Goal: Check status: Check status

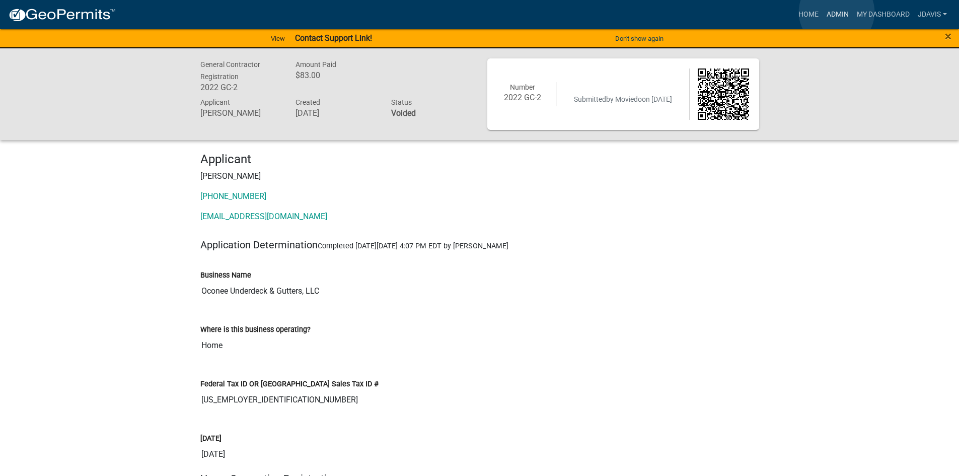
click at [836, 12] on link "Admin" at bounding box center [837, 14] width 30 height 19
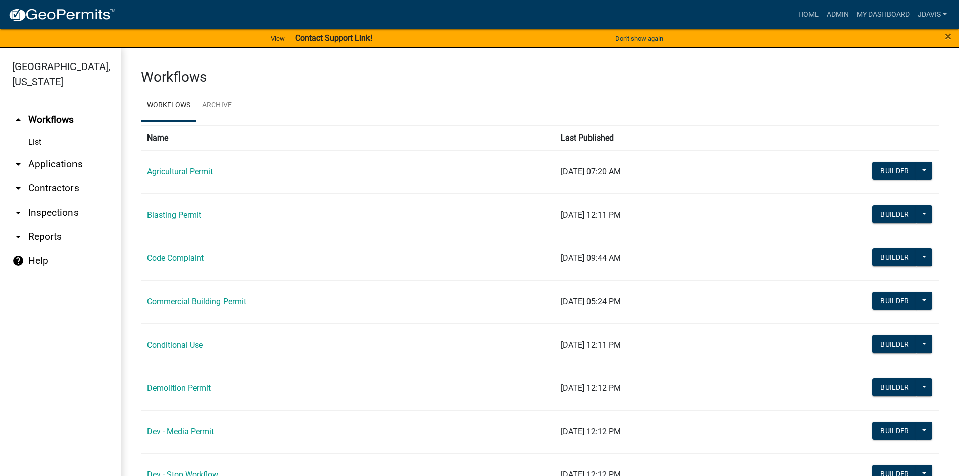
click at [55, 160] on link "arrow_drop_down Applications" at bounding box center [60, 164] width 121 height 24
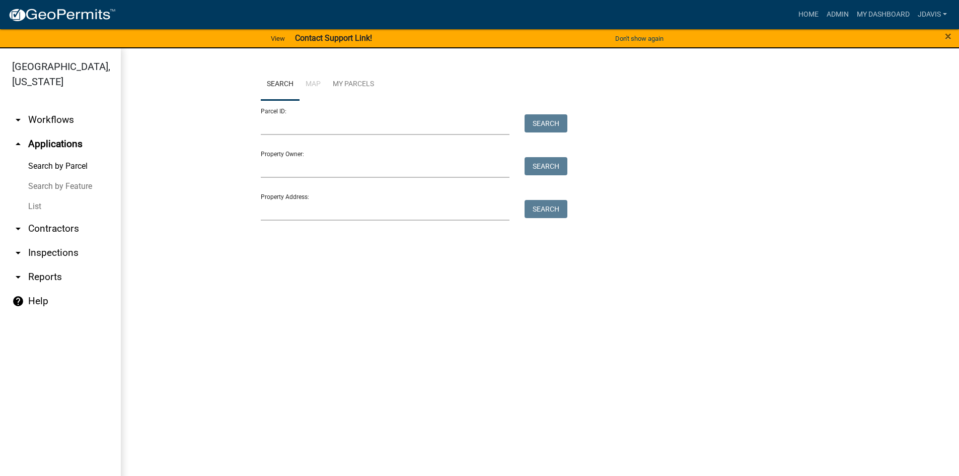
click at [36, 205] on link "List" at bounding box center [60, 206] width 121 height 20
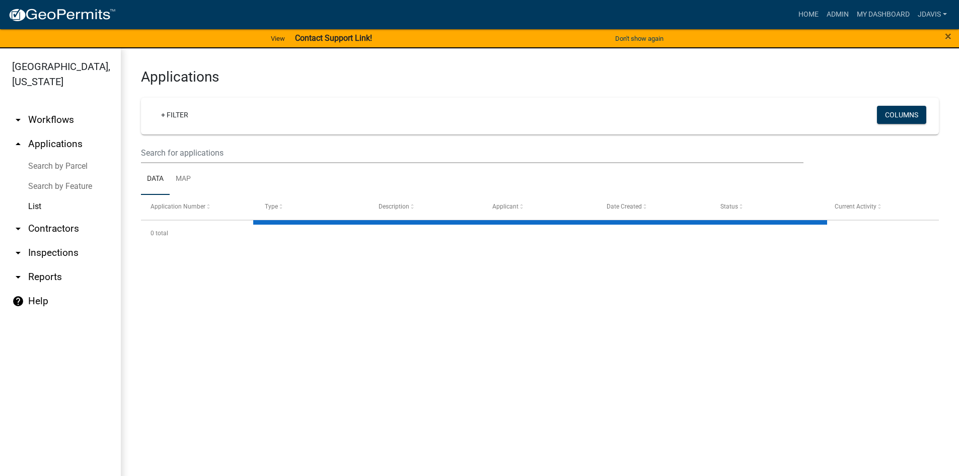
select select "2: 50"
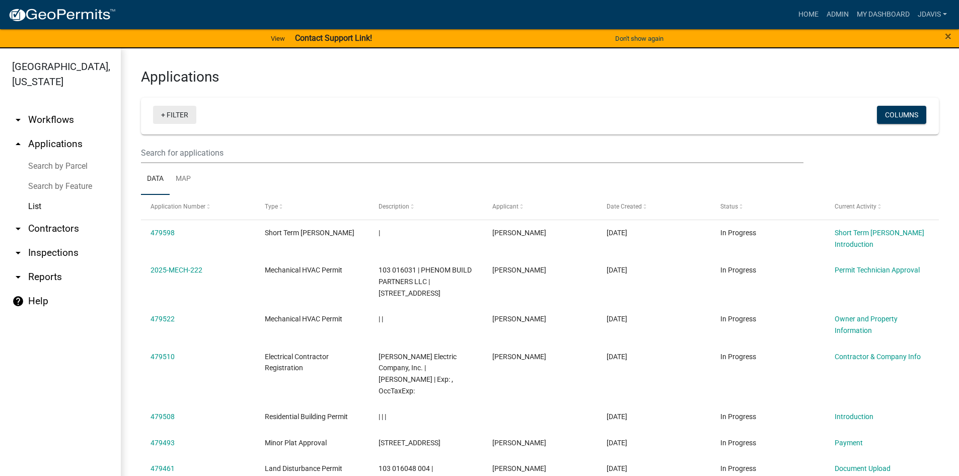
click at [163, 112] on link "+ Filter" at bounding box center [174, 115] width 43 height 18
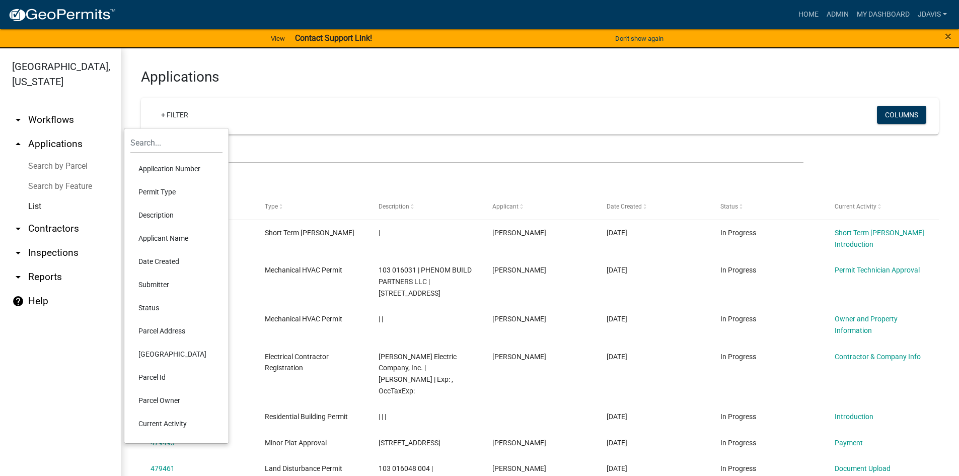
click at [169, 421] on li "Current Activity" at bounding box center [176, 423] width 92 height 23
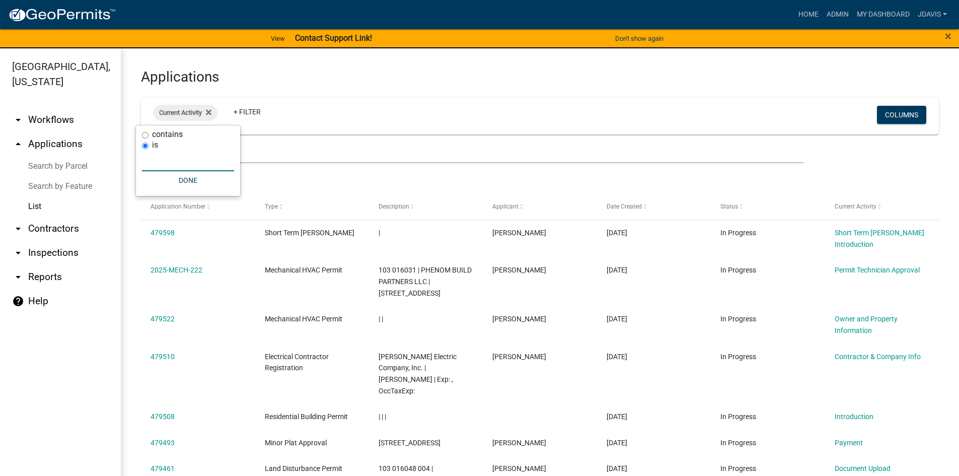
click at [170, 159] on input "text" at bounding box center [188, 160] width 92 height 21
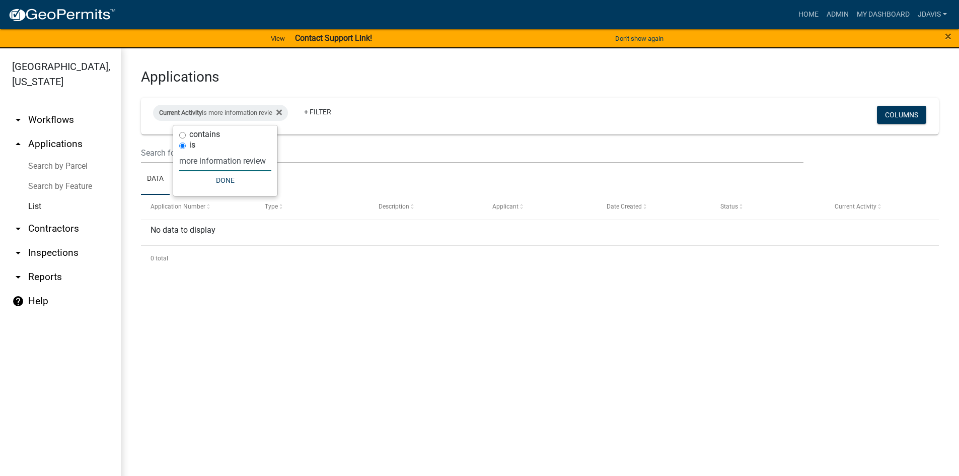
type input "more information review"
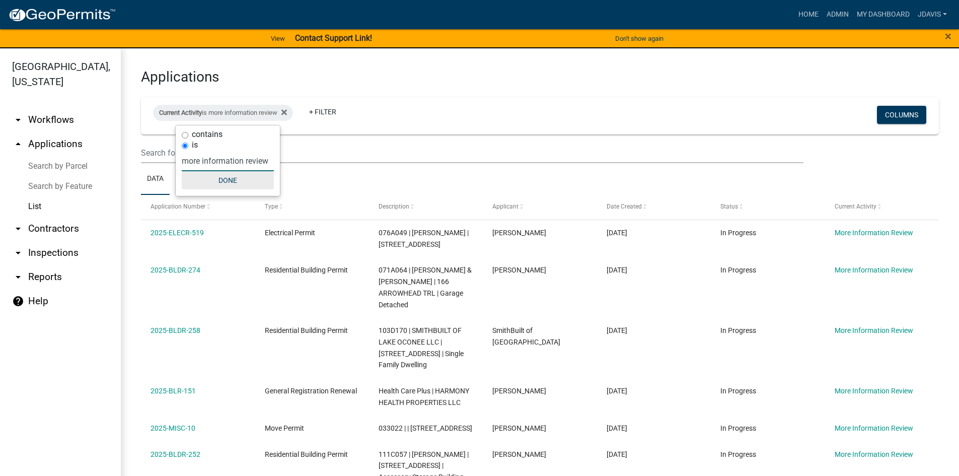
click at [219, 181] on button "Done" at bounding box center [228, 180] width 92 height 18
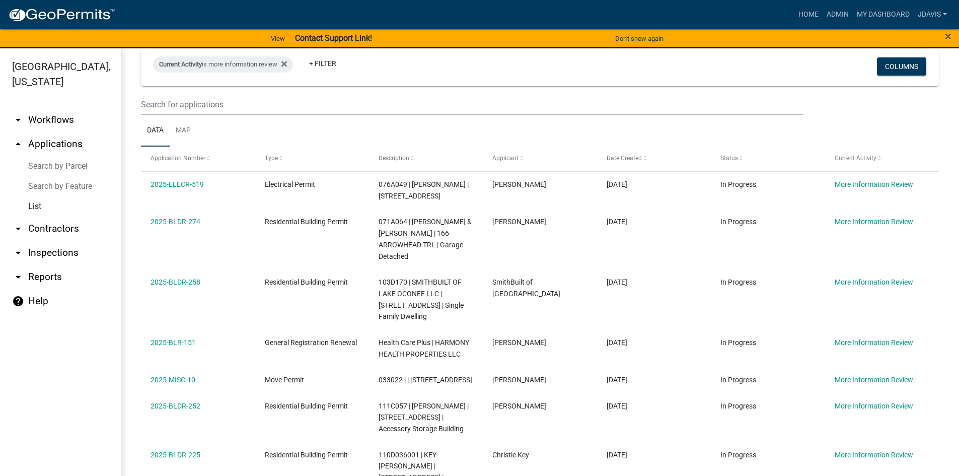
scroll to position [12, 0]
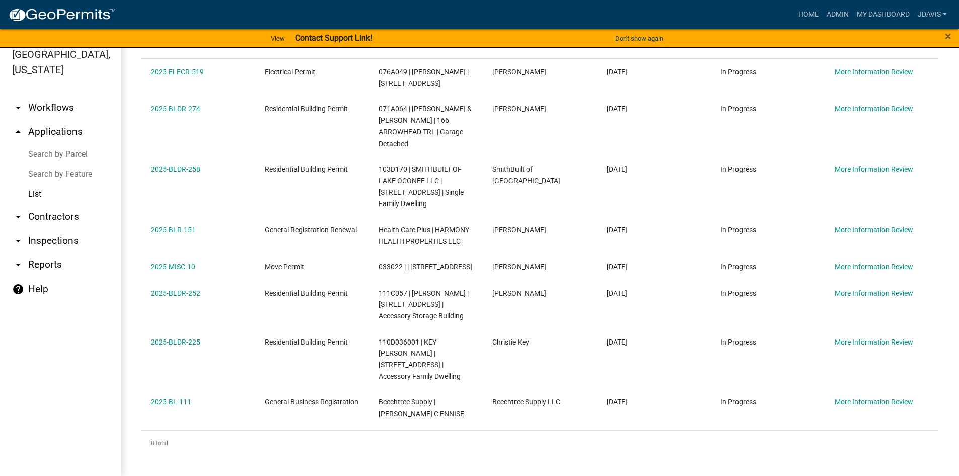
drag, startPoint x: 148, startPoint y: 185, endPoint x: 929, endPoint y: 499, distance: 841.4
click at [929, 464] on html "Internet Explorer does NOT work with GeoPermits. Get a new browser for more sec…" at bounding box center [479, 226] width 959 height 476
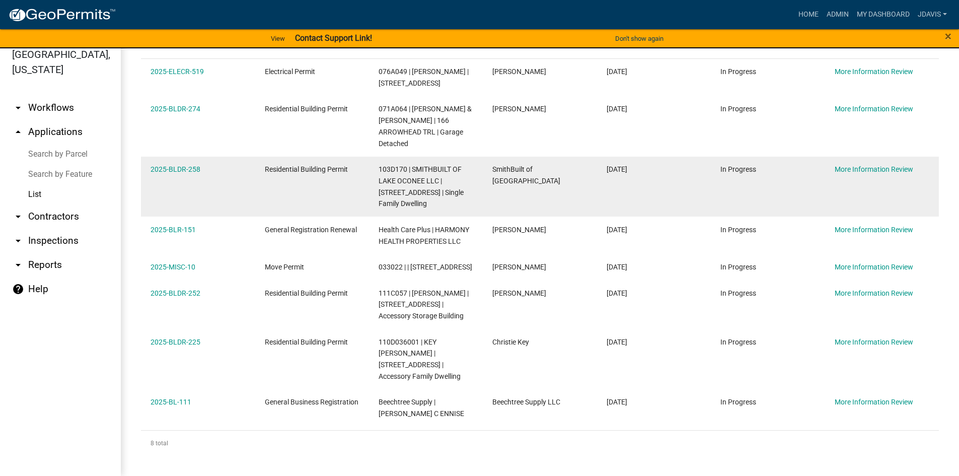
copy div "2025-ELECR-519 Electrical Permit 076A049 | [PERSON_NAME] D | [STREET_ADDRESS] D…"
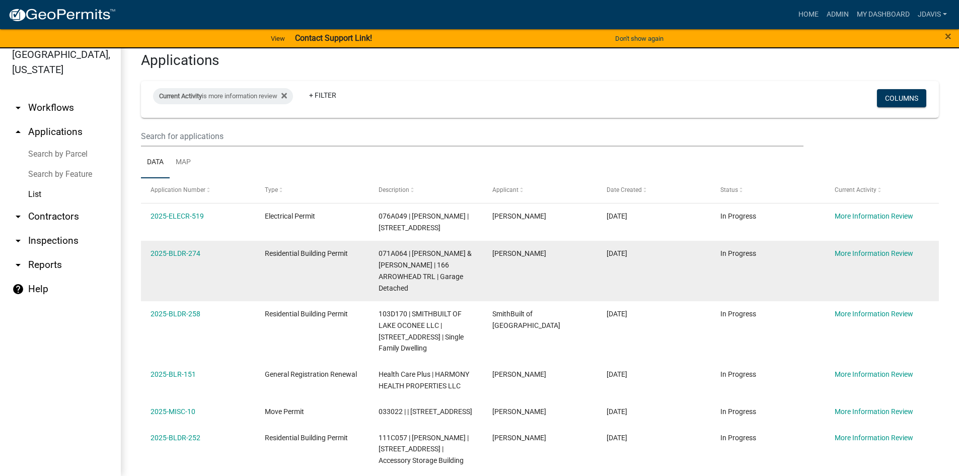
scroll to position [0, 0]
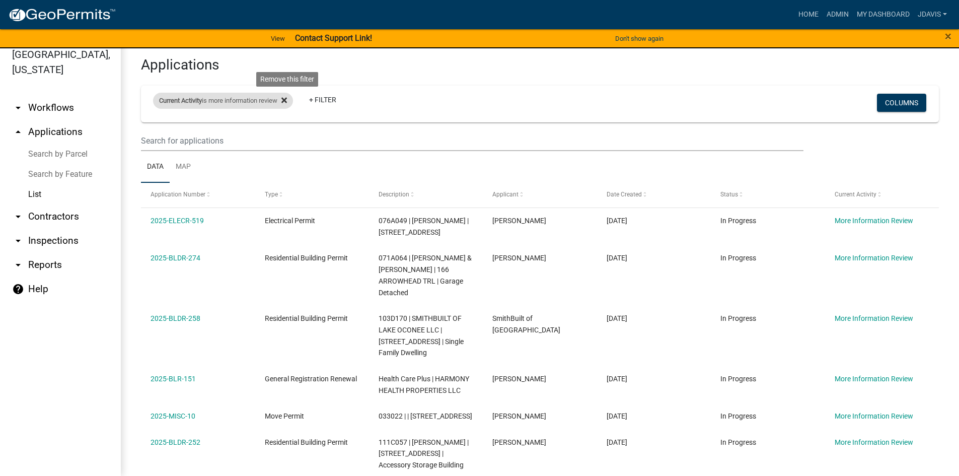
click at [287, 100] on icon at bounding box center [284, 101] width 6 height 6
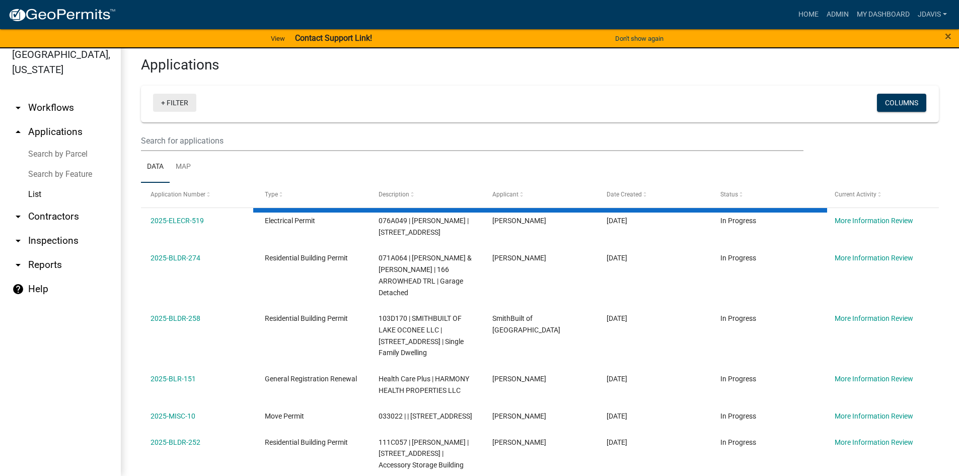
select select "2: 50"
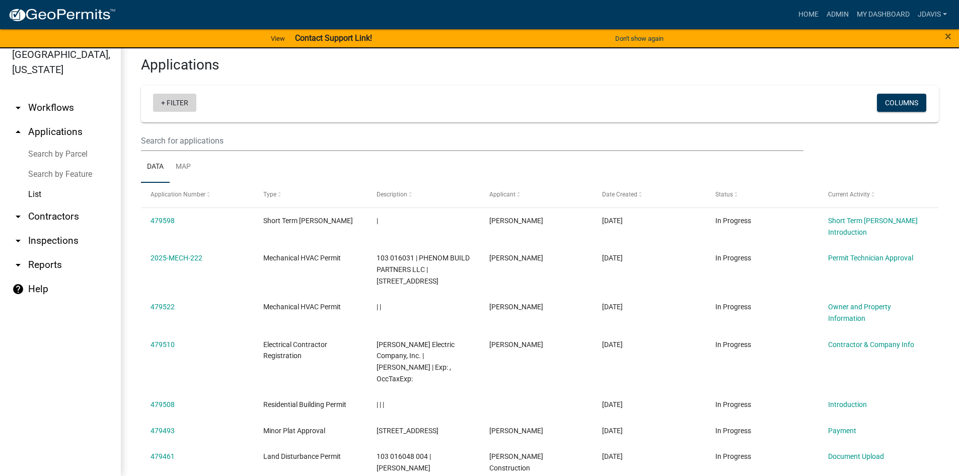
click at [164, 102] on link "+ Filter" at bounding box center [174, 103] width 43 height 18
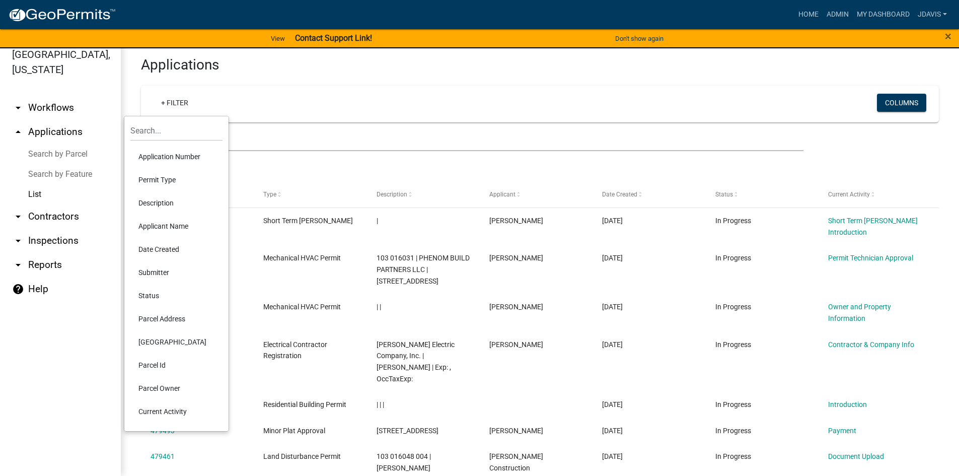
click at [176, 409] on li "Current Activity" at bounding box center [176, 411] width 92 height 23
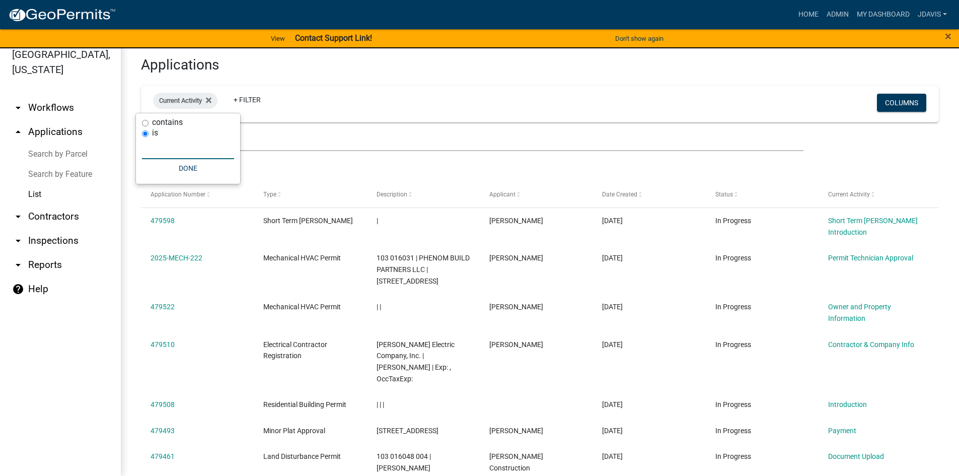
click at [165, 150] on input "text" at bounding box center [188, 148] width 92 height 21
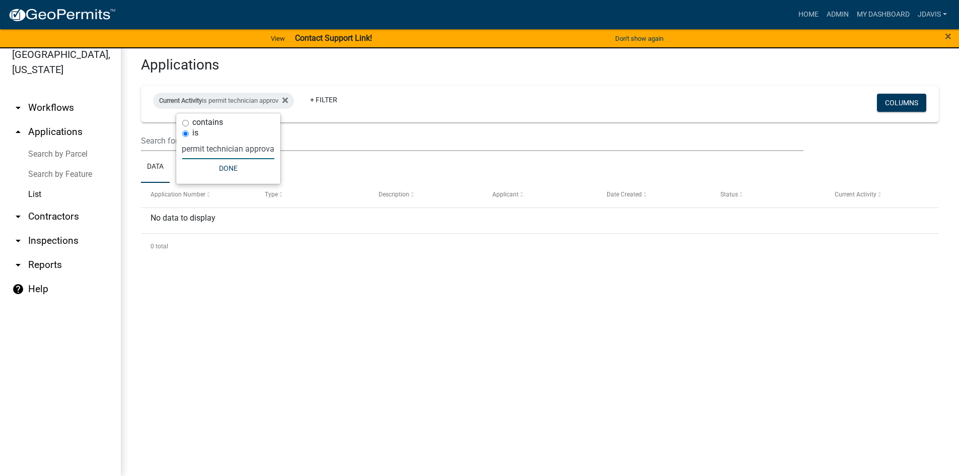
type input "permit technician approval"
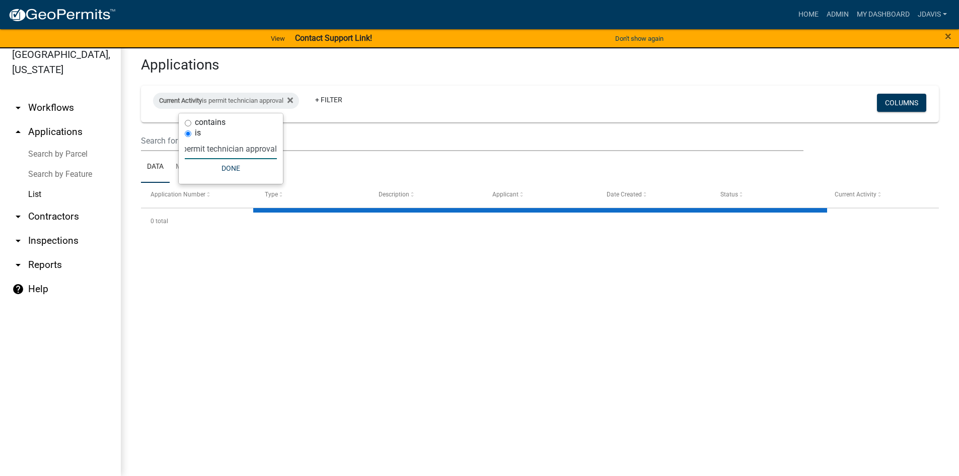
select select "2: 50"
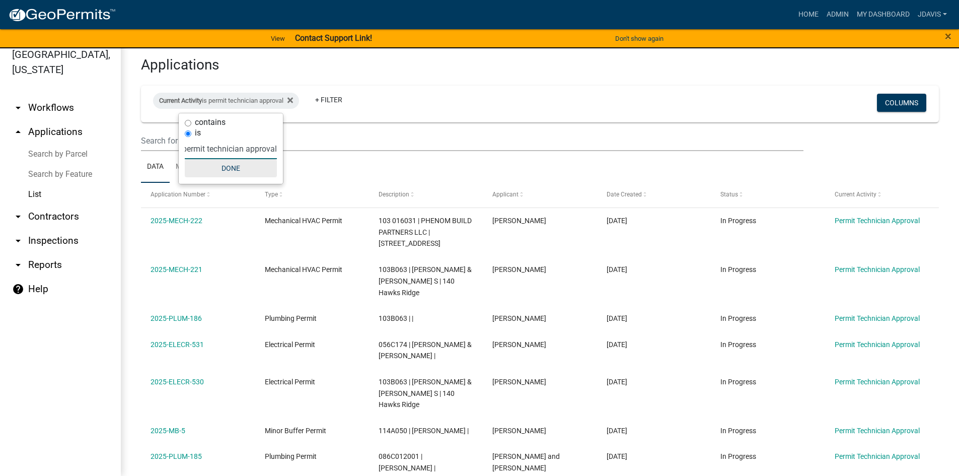
type input "permit technician approval"
click at [240, 168] on button "Done" at bounding box center [231, 168] width 92 height 18
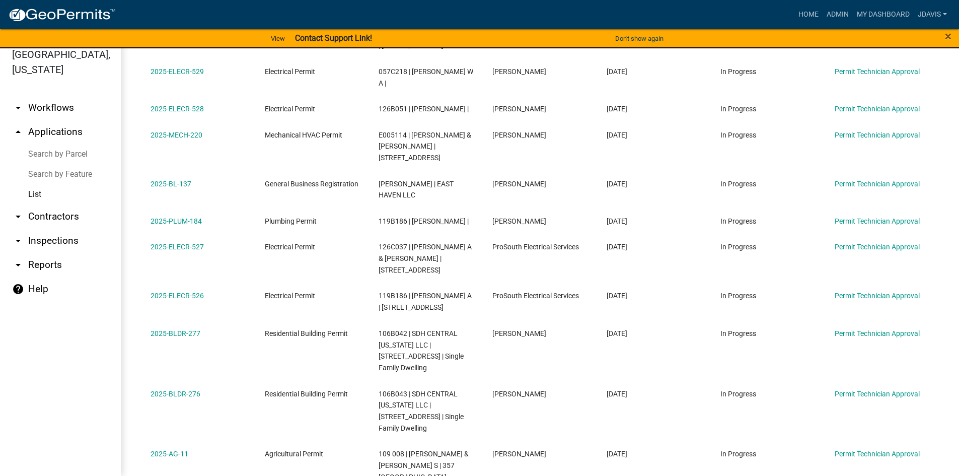
scroll to position [862, 0]
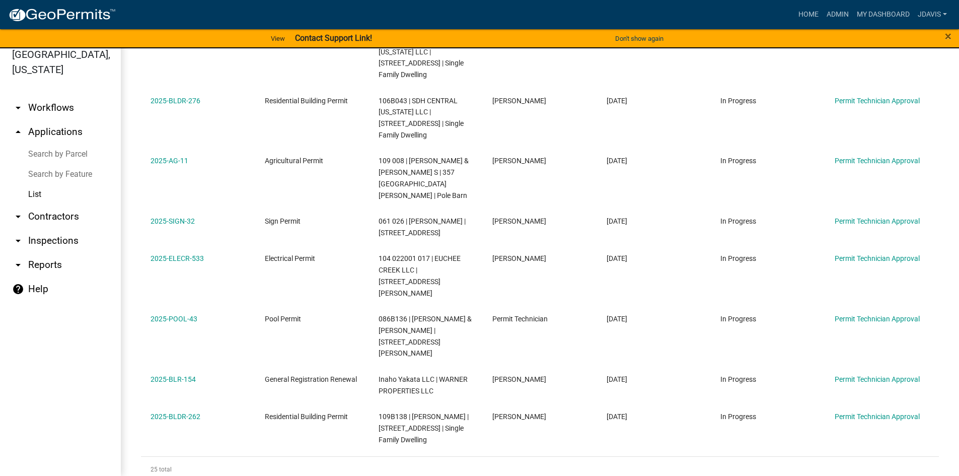
drag, startPoint x: 149, startPoint y: 223, endPoint x: 752, endPoint y: 404, distance: 629.9
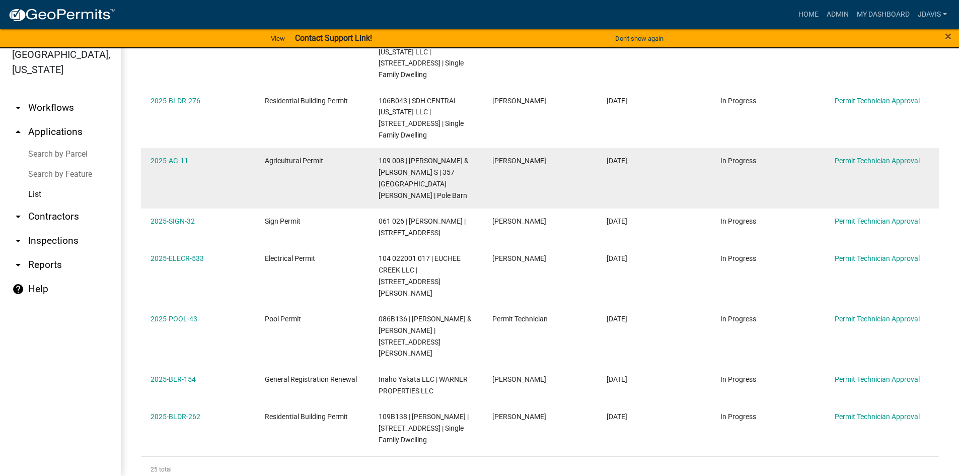
copy div "2025-MECH-222 Mechanical HVAC Permit 103 016031 | PHENOM BUILD PARTNERS LLC | […"
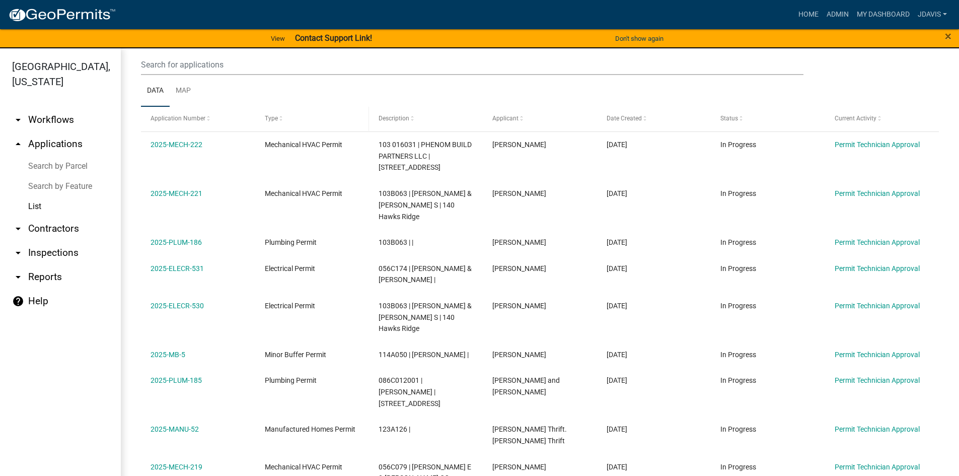
scroll to position [0, 0]
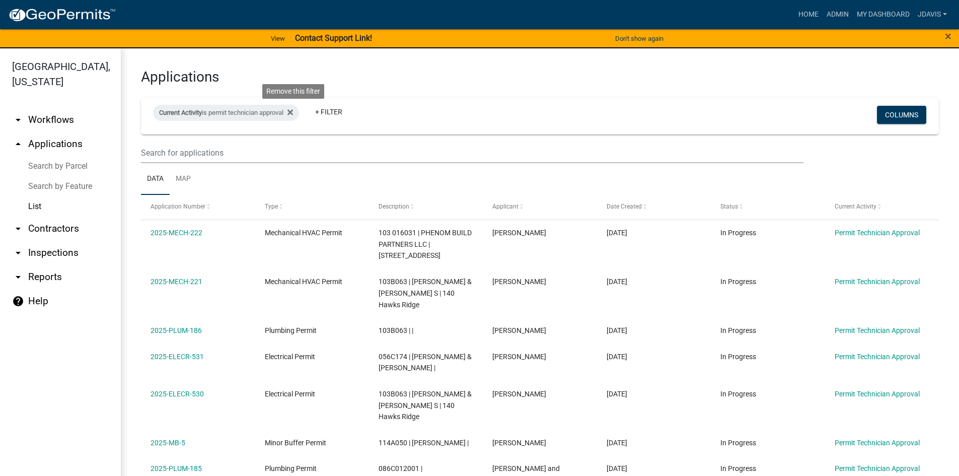
drag, startPoint x: 294, startPoint y: 111, endPoint x: 242, endPoint y: 122, distance: 53.0
click at [293, 111] on icon at bounding box center [290, 113] width 6 height 6
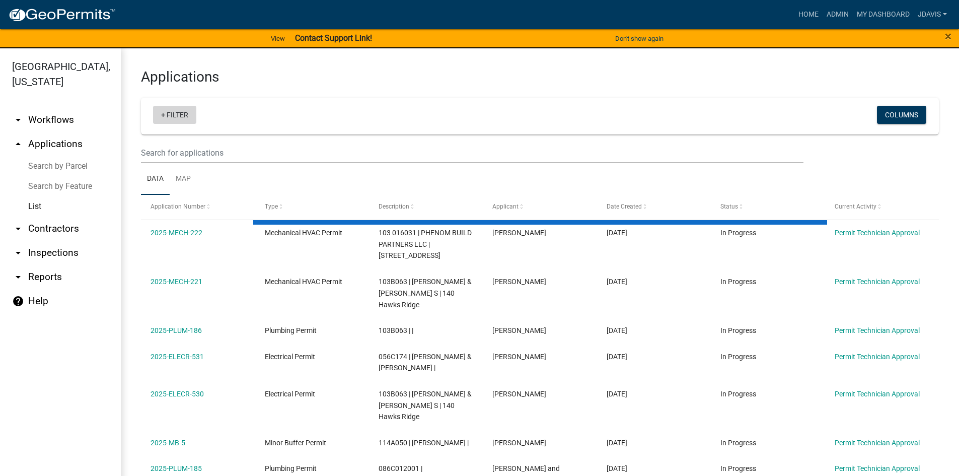
click at [165, 113] on link "+ Filter" at bounding box center [174, 115] width 43 height 18
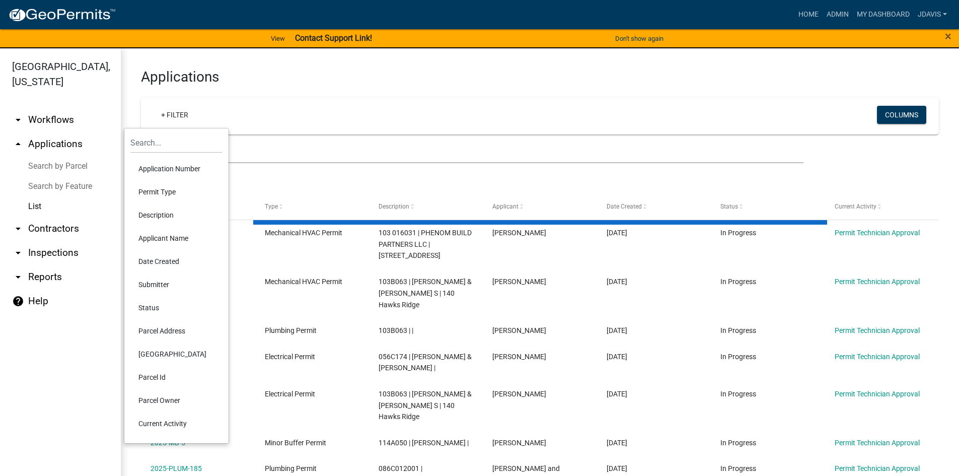
click at [181, 421] on li "Current Activity" at bounding box center [176, 423] width 92 height 23
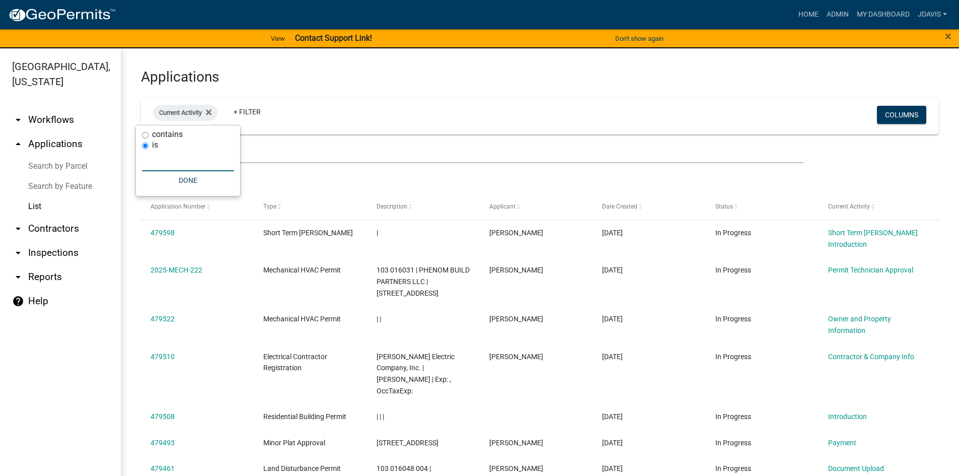
click at [167, 161] on input "text" at bounding box center [188, 160] width 92 height 21
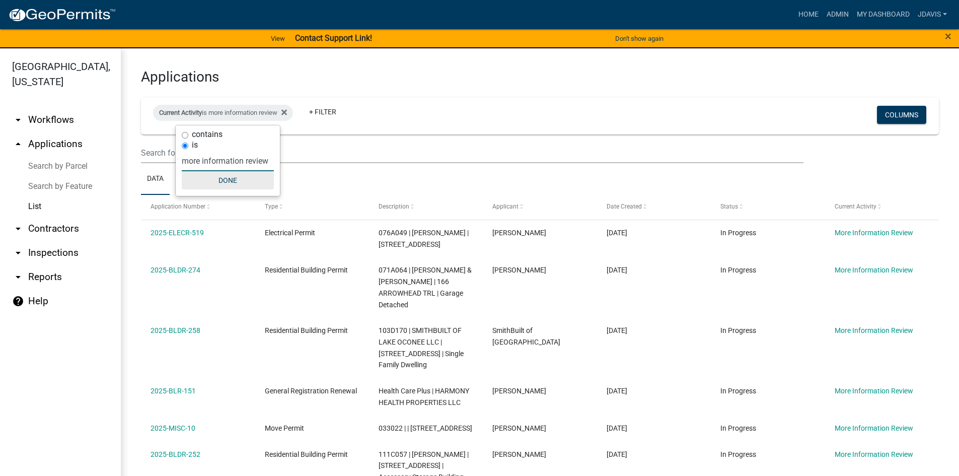
type input "more information review"
click at [230, 182] on button "Done" at bounding box center [228, 180] width 92 height 18
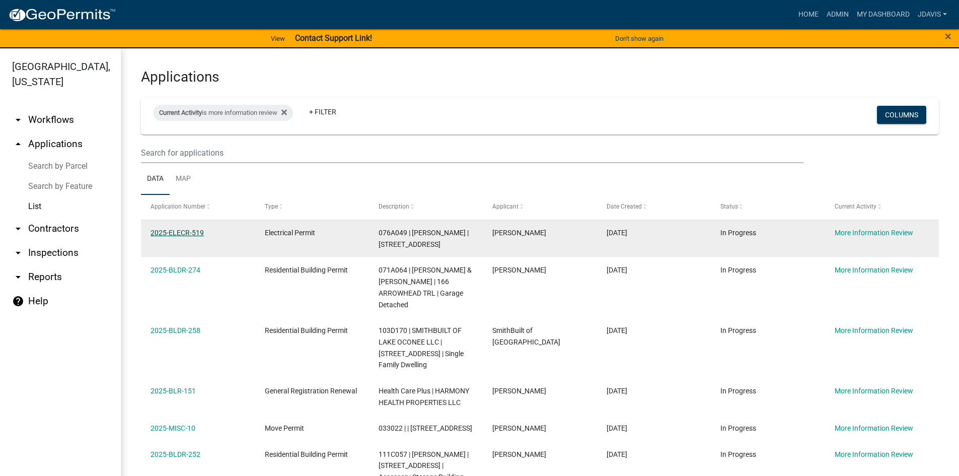
click at [194, 232] on link "2025-ELECR-519" at bounding box center [176, 232] width 53 height 8
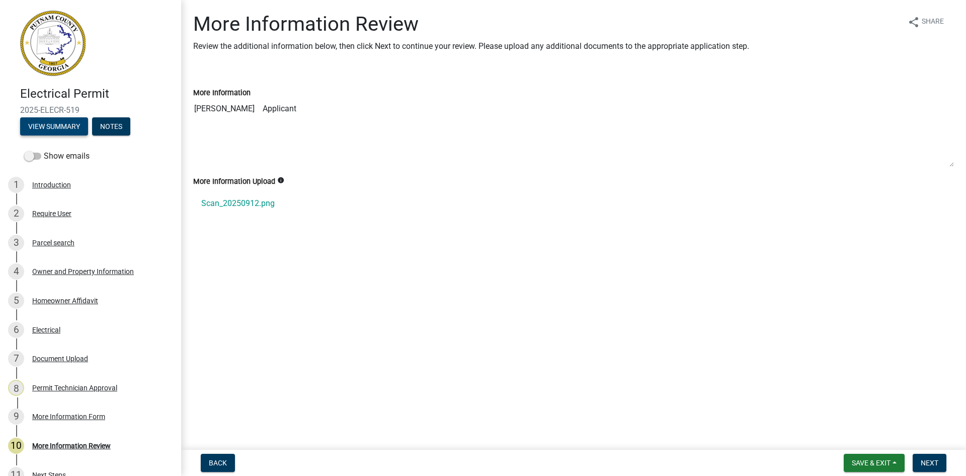
click at [66, 120] on button "View Summary" at bounding box center [54, 126] width 68 height 18
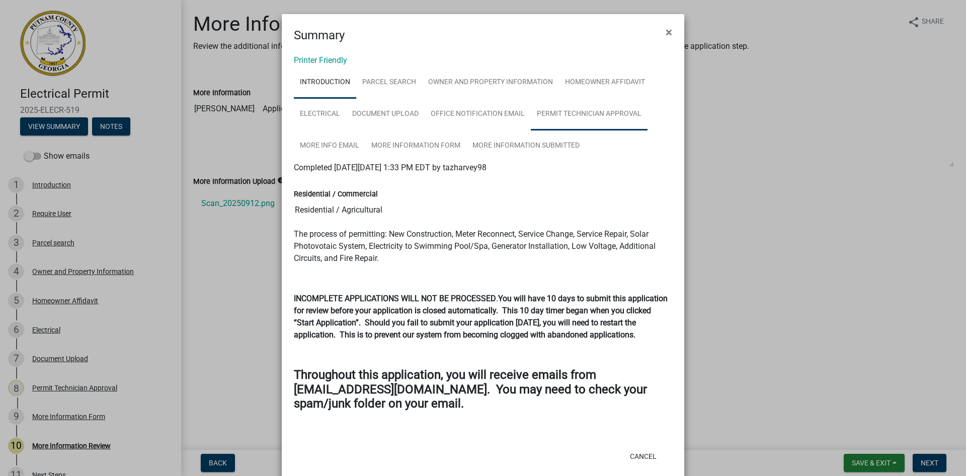
click at [560, 119] on link "Permit Technician Approval" at bounding box center [589, 114] width 117 height 32
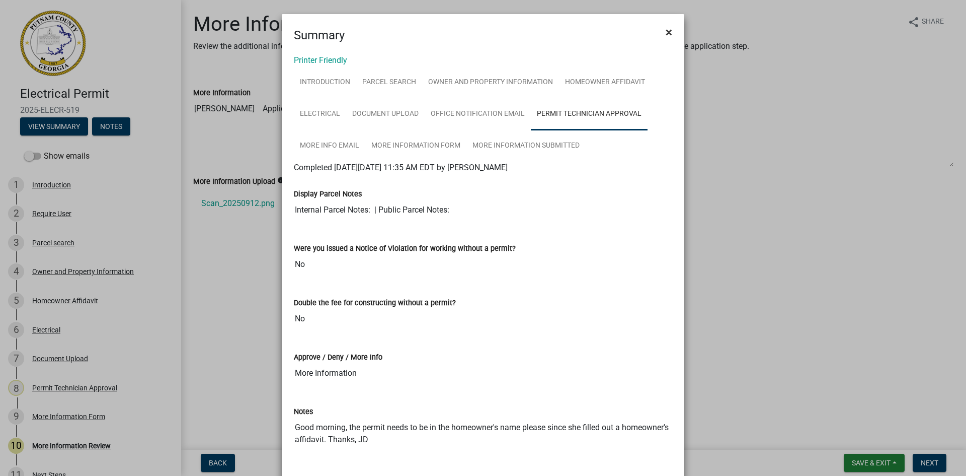
click at [667, 31] on span "×" at bounding box center [669, 32] width 7 height 14
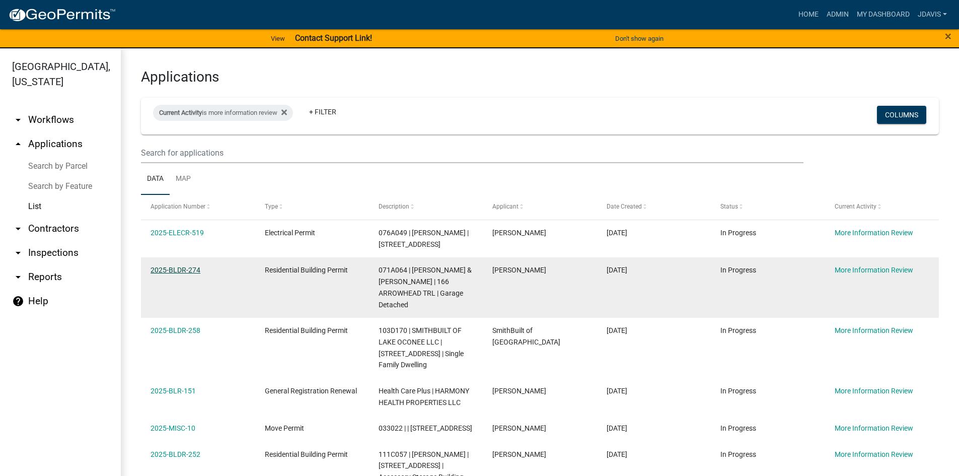
click at [196, 274] on link "2025-BLDR-274" at bounding box center [175, 270] width 50 height 8
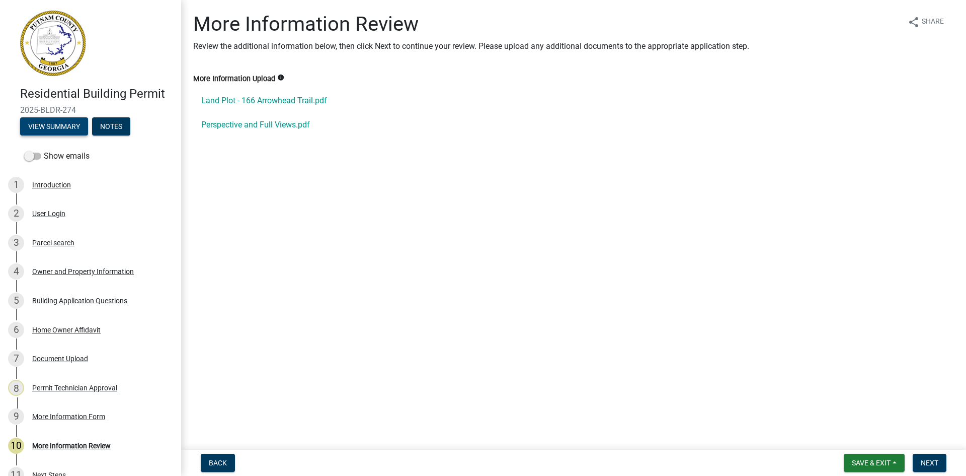
click at [68, 127] on button "View Summary" at bounding box center [54, 126] width 68 height 18
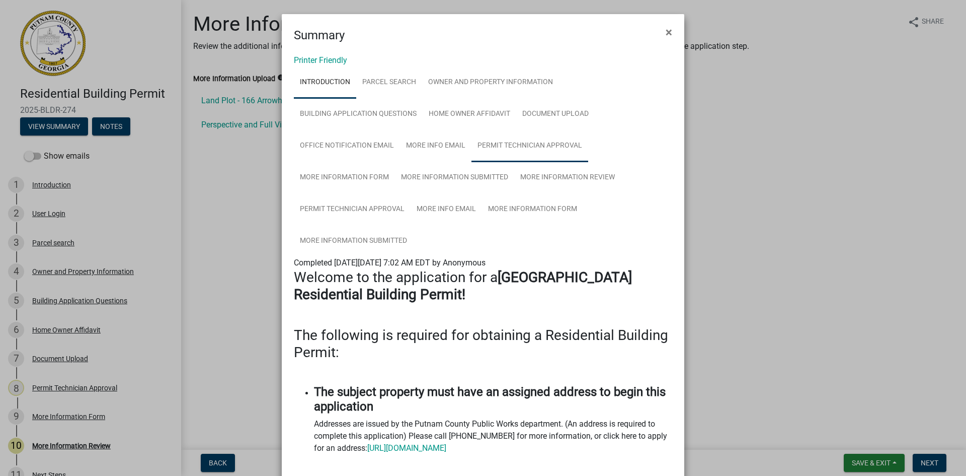
click at [520, 145] on link "Permit Technician Approval" at bounding box center [530, 146] width 117 height 32
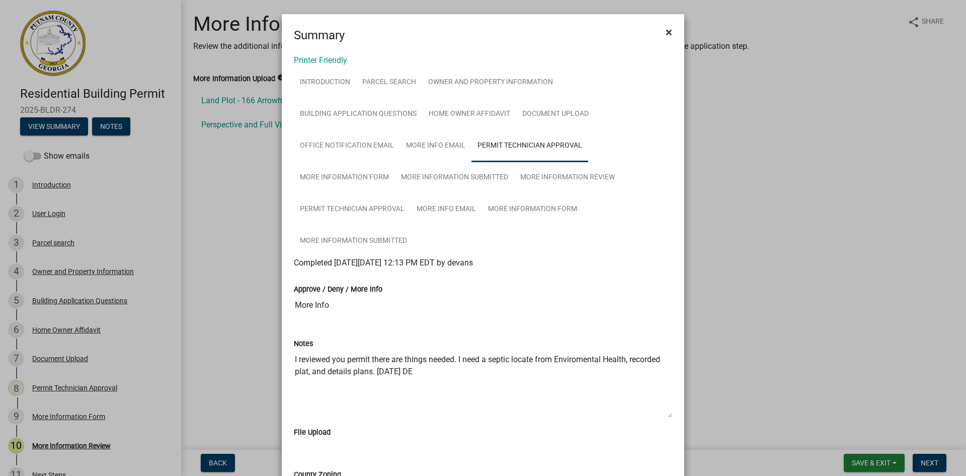
click at [667, 31] on span "×" at bounding box center [669, 32] width 7 height 14
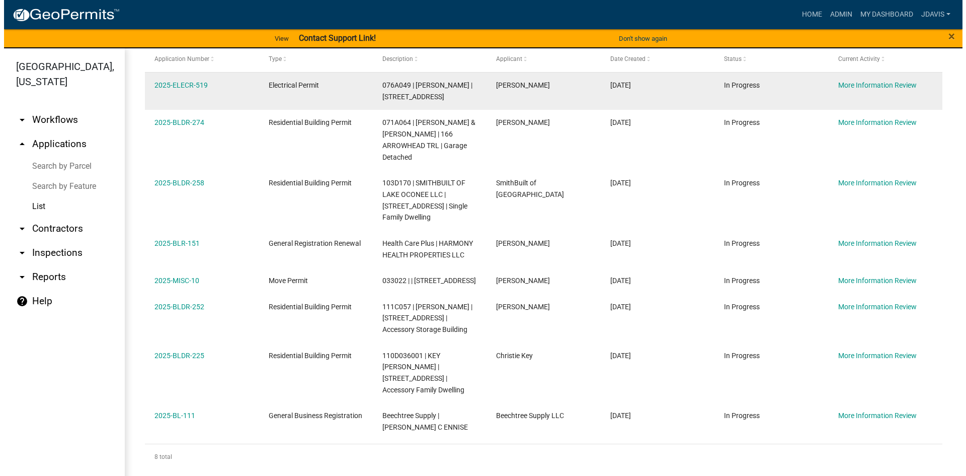
scroll to position [149, 0]
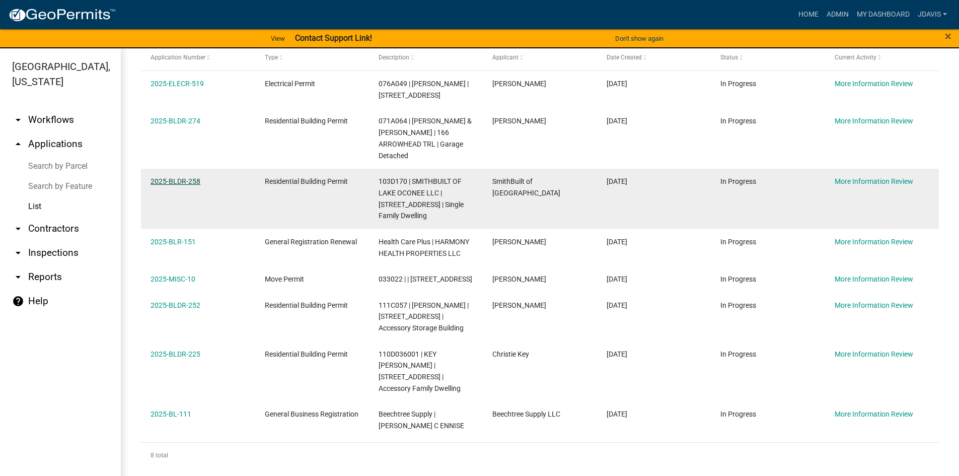
click at [186, 185] on link "2025-BLDR-258" at bounding box center [175, 181] width 50 height 8
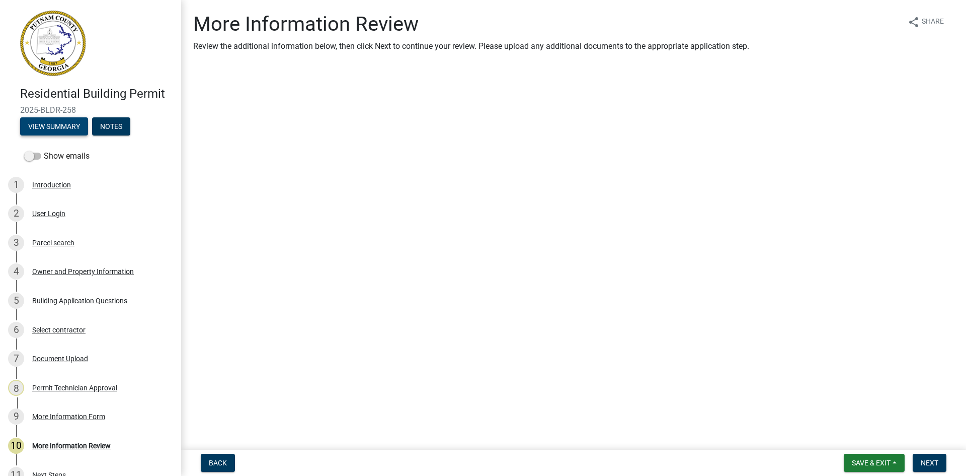
click at [60, 122] on button "View Summary" at bounding box center [54, 126] width 68 height 18
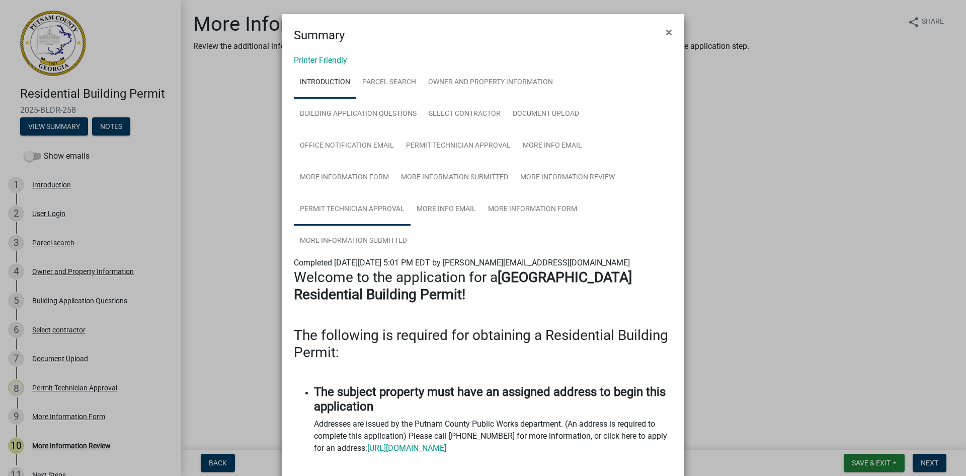
click at [366, 202] on link "Permit Technician Approval" at bounding box center [352, 209] width 117 height 32
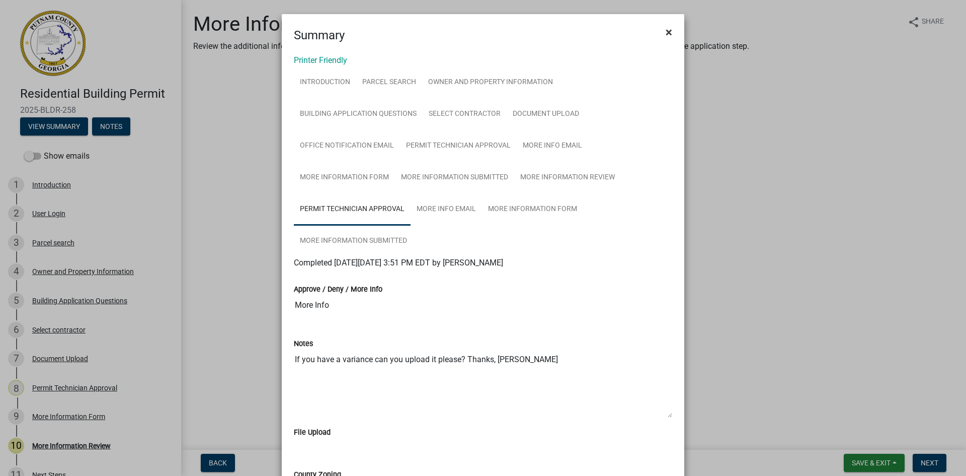
click at [666, 34] on span "×" at bounding box center [669, 32] width 7 height 14
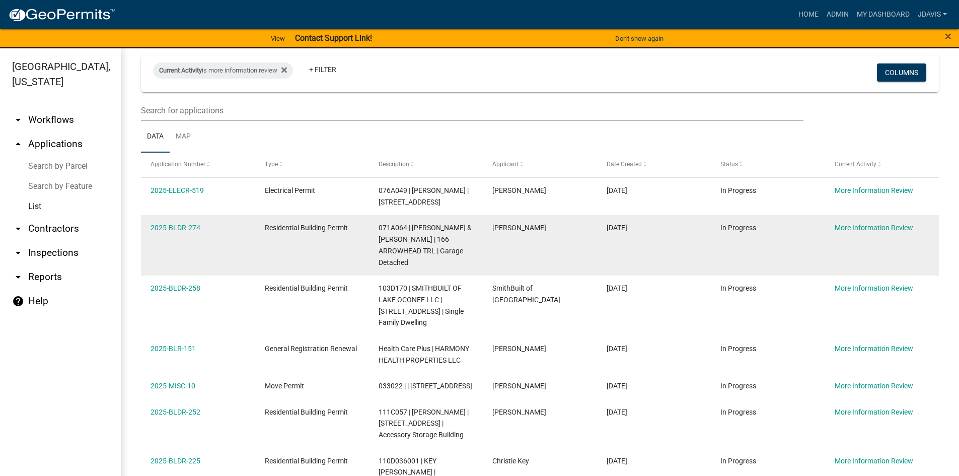
scroll to position [149, 0]
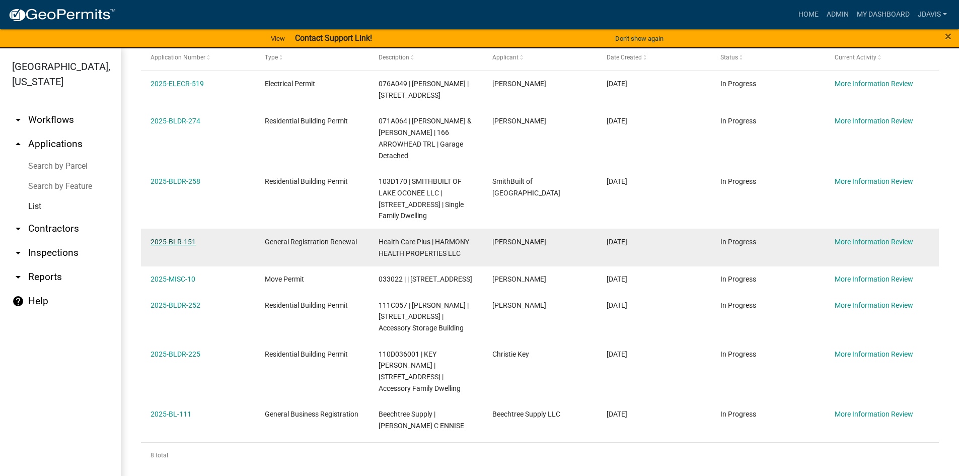
click at [187, 246] on link "2025-BLR-151" at bounding box center [172, 242] width 45 height 8
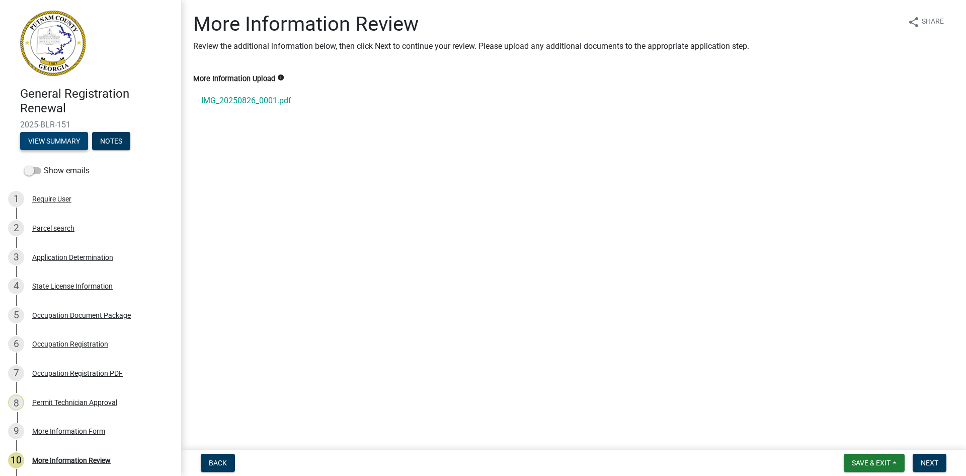
click at [44, 145] on button "View Summary" at bounding box center [54, 141] width 68 height 18
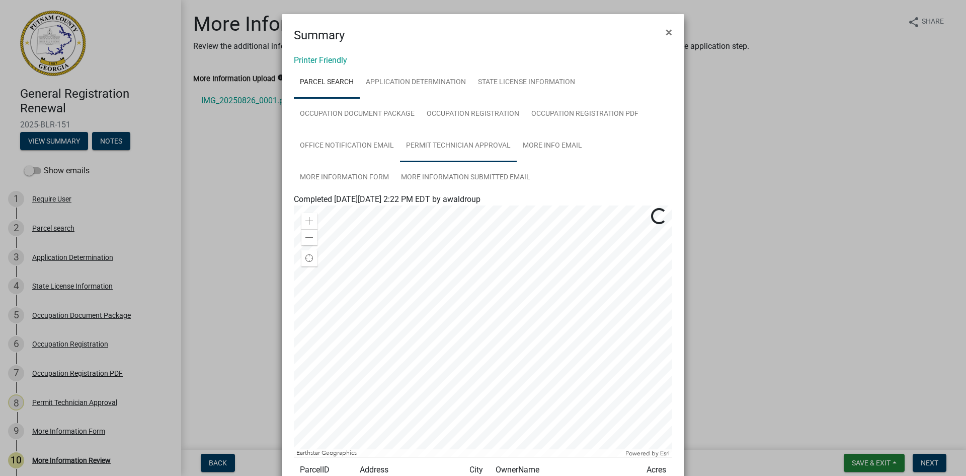
click at [480, 140] on link "Permit Technician Approval" at bounding box center [458, 146] width 117 height 32
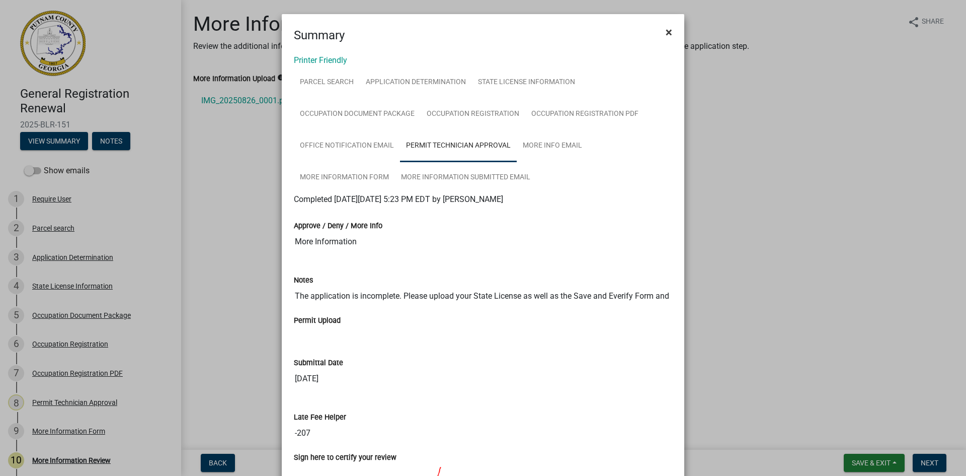
click at [670, 29] on button "×" at bounding box center [669, 32] width 23 height 28
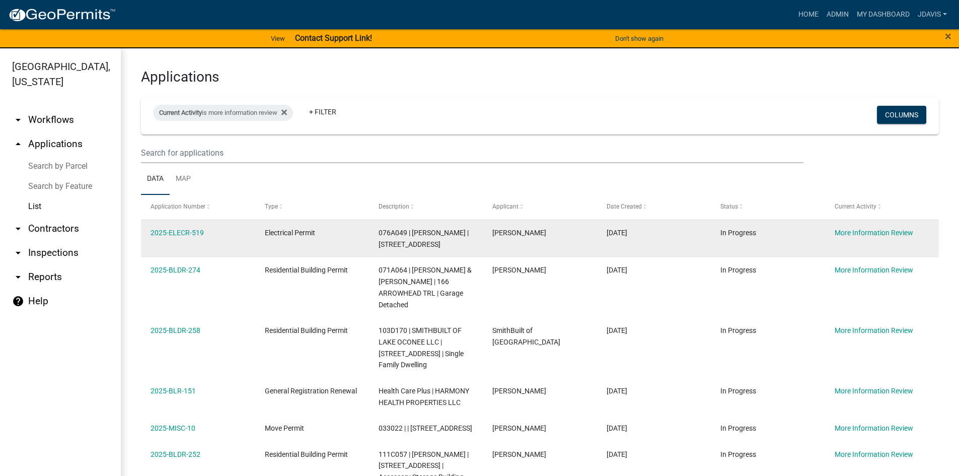
scroll to position [149, 0]
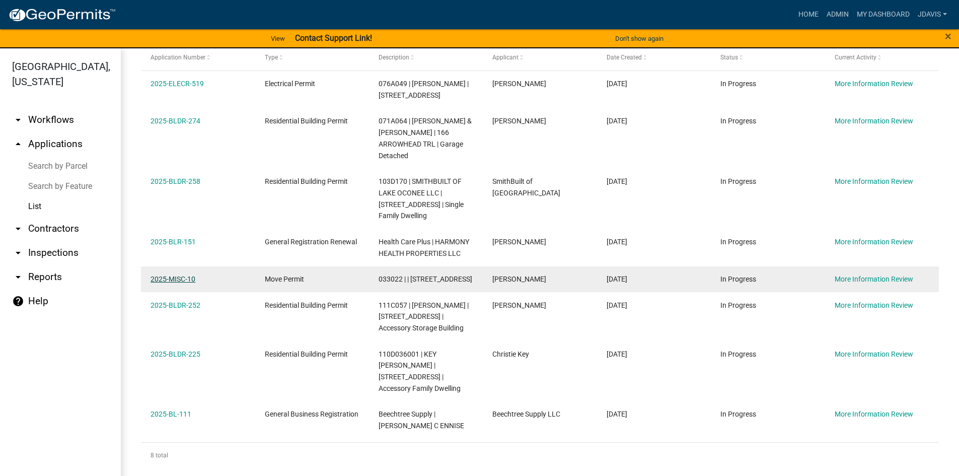
click at [183, 283] on link "2025-MISC-10" at bounding box center [172, 279] width 45 height 8
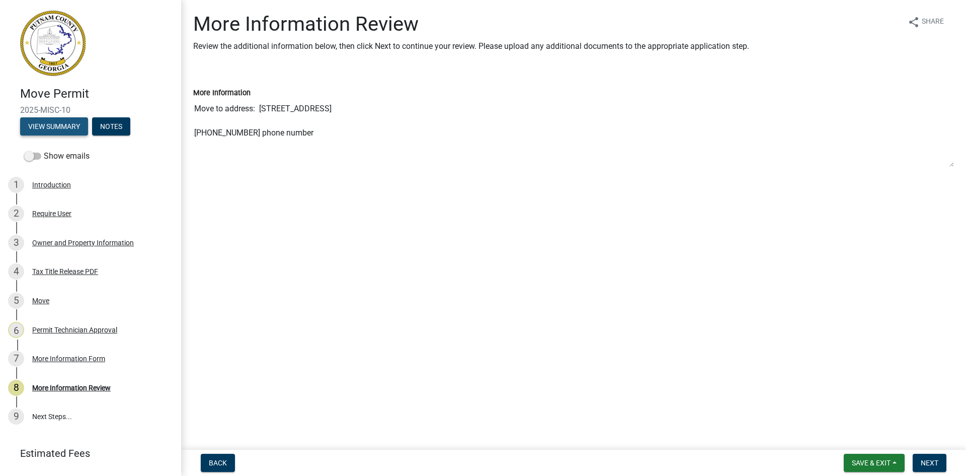
click at [47, 125] on button "View Summary" at bounding box center [54, 126] width 68 height 18
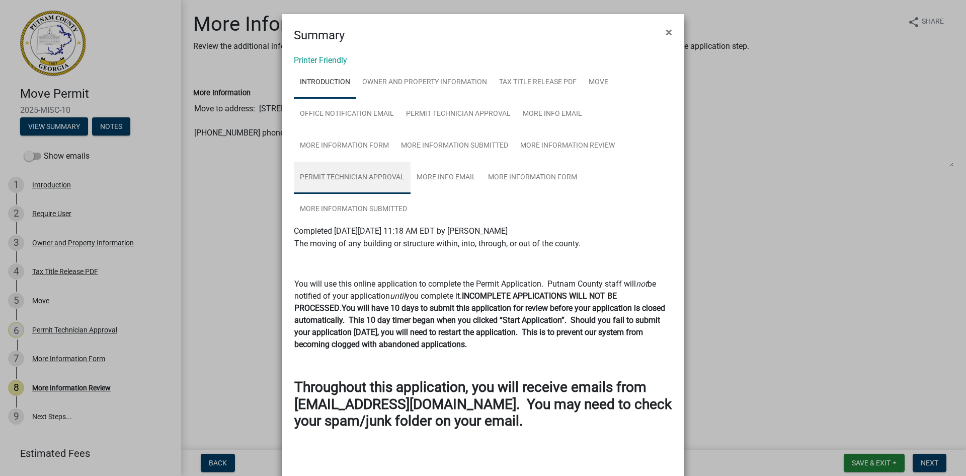
click at [350, 176] on link "Permit Technician Approval" at bounding box center [352, 178] width 117 height 32
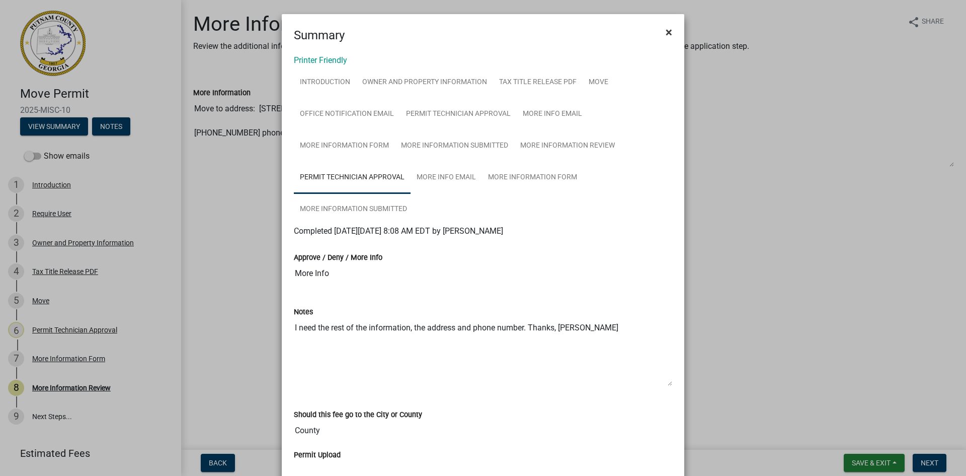
click at [666, 37] on span "×" at bounding box center [669, 32] width 7 height 14
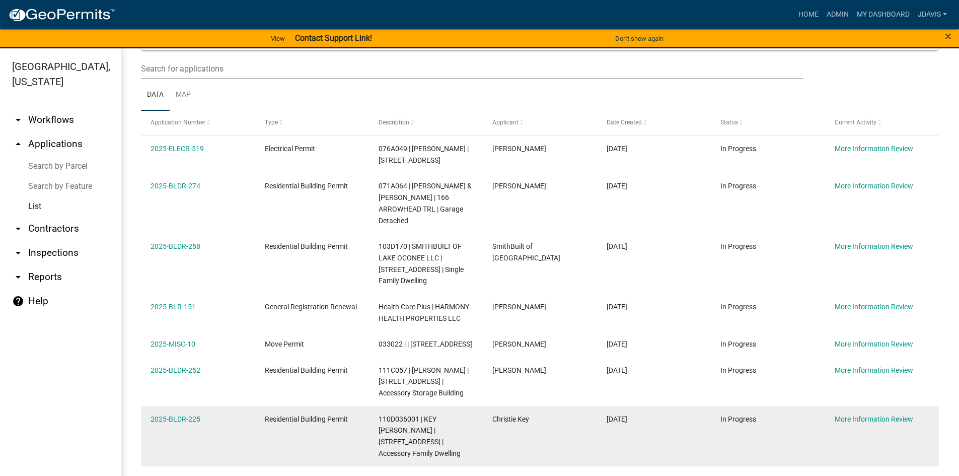
scroll to position [149, 0]
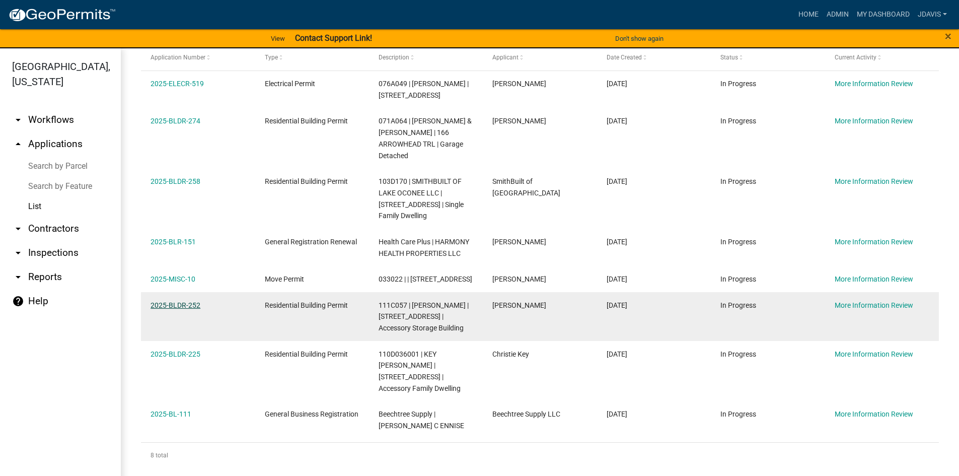
click at [181, 309] on link "2025-BLDR-252" at bounding box center [175, 305] width 50 height 8
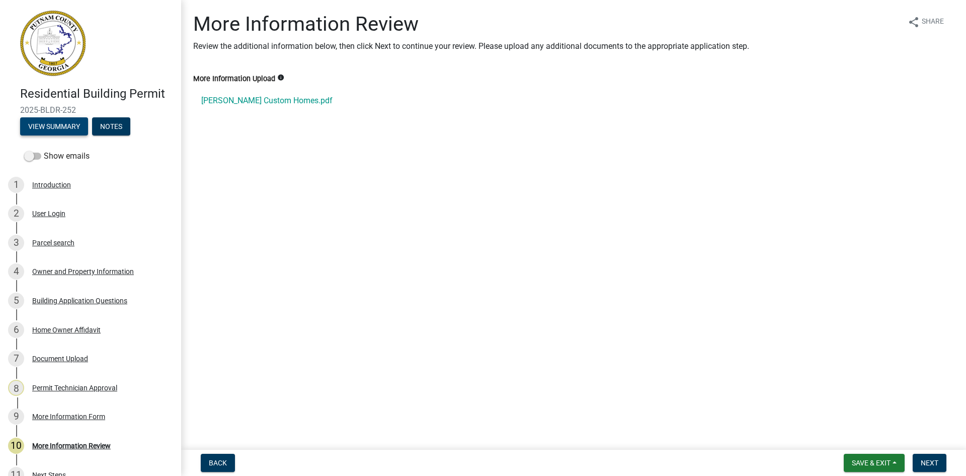
click at [71, 126] on button "View Summary" at bounding box center [54, 126] width 68 height 18
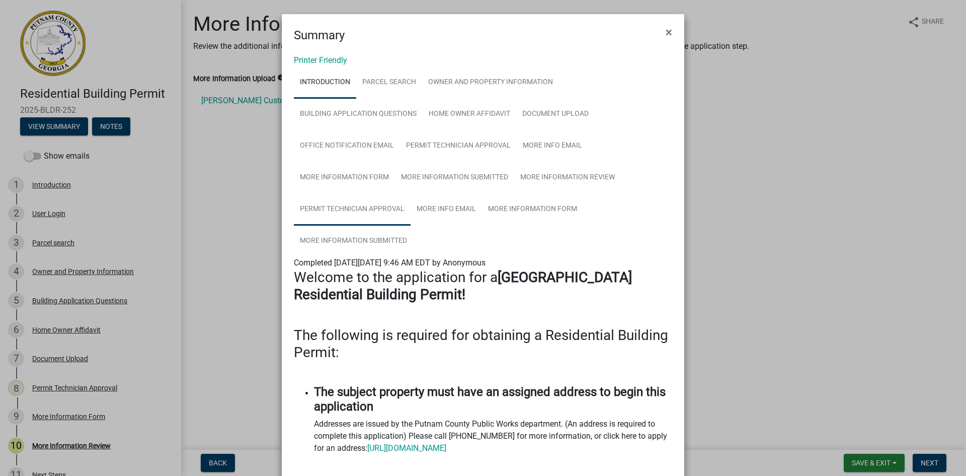
click at [373, 213] on link "Permit Technician Approval" at bounding box center [352, 209] width 117 height 32
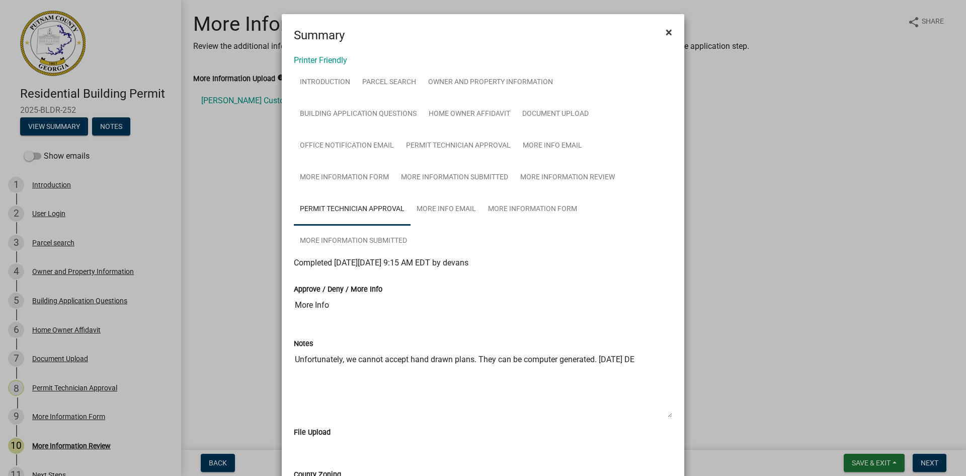
click at [666, 37] on span "×" at bounding box center [669, 32] width 7 height 14
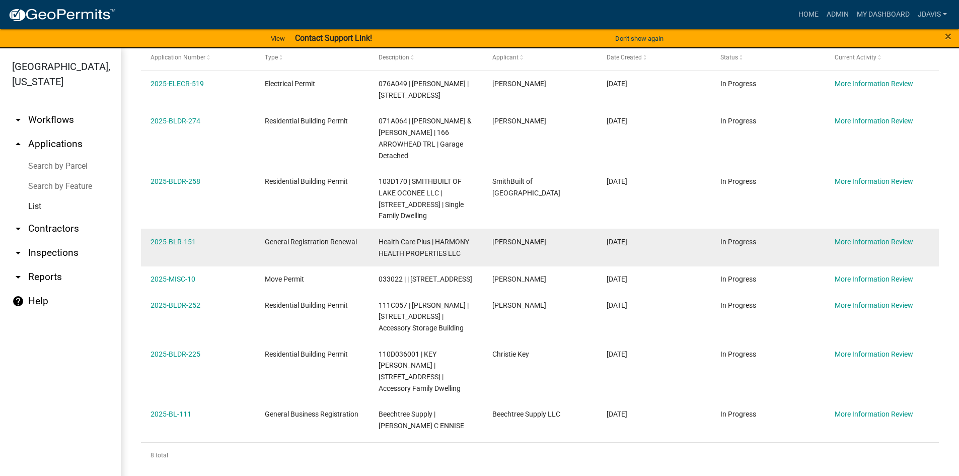
scroll to position [12, 0]
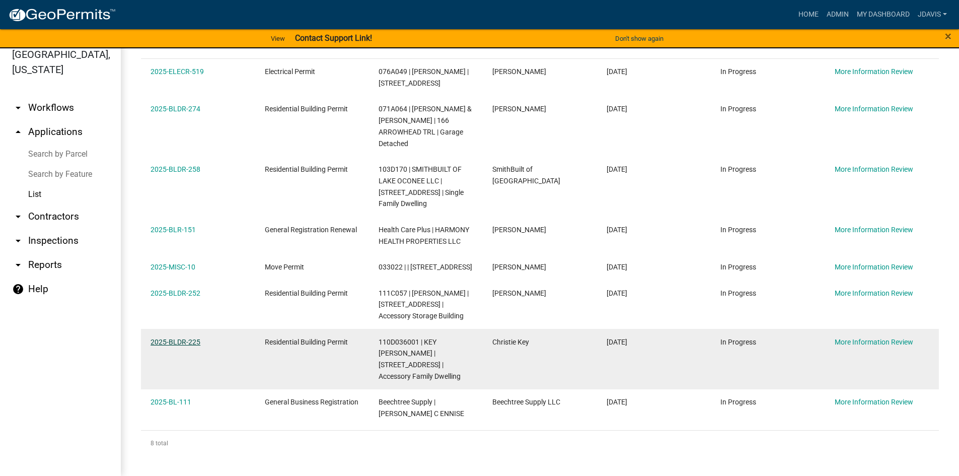
click at [186, 346] on link "2025-BLDR-225" at bounding box center [175, 342] width 50 height 8
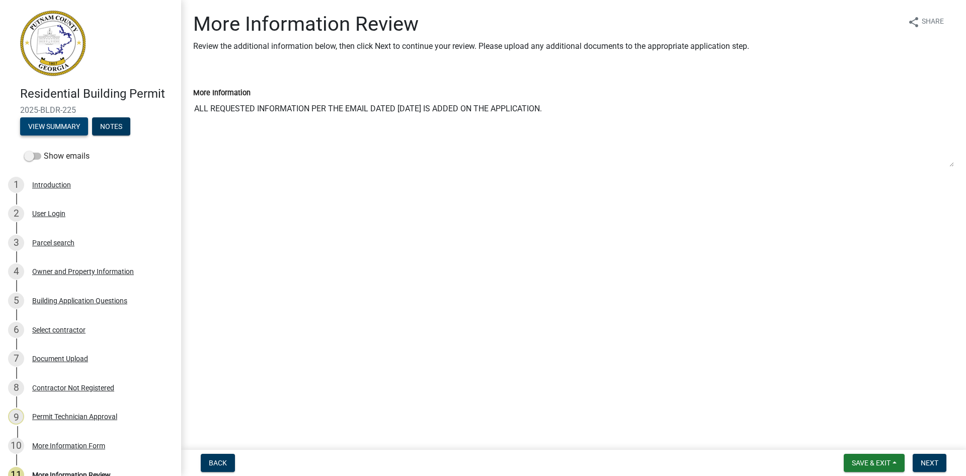
click at [63, 126] on button "View Summary" at bounding box center [54, 126] width 68 height 18
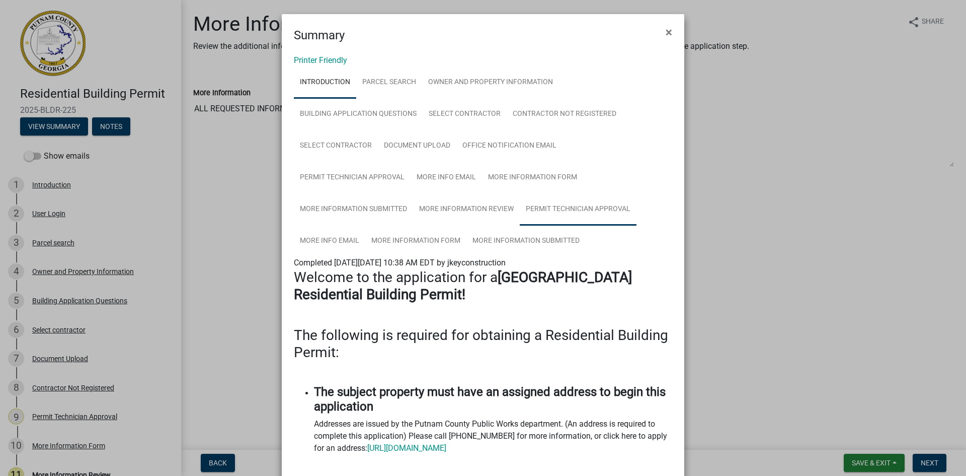
click at [564, 205] on link "Permit Technician Approval" at bounding box center [578, 209] width 117 height 32
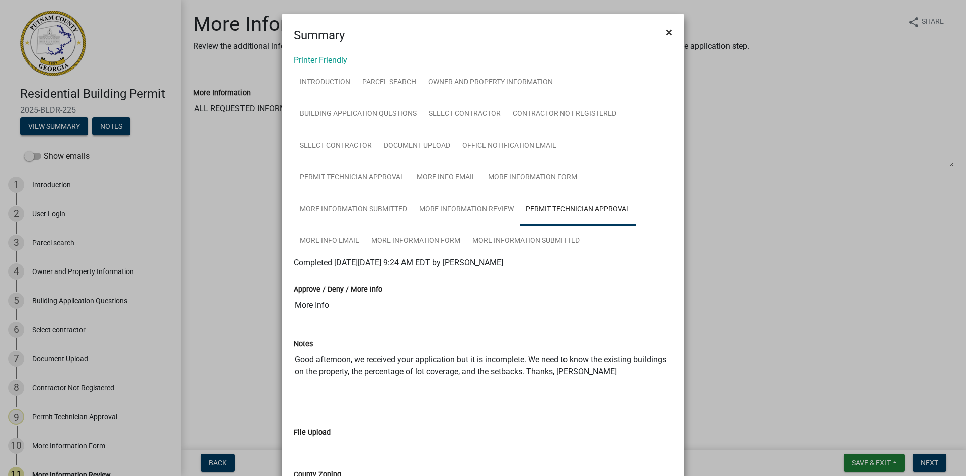
click at [666, 33] on span "×" at bounding box center [669, 32] width 7 height 14
